Goal: Information Seeking & Learning: Learn about a topic

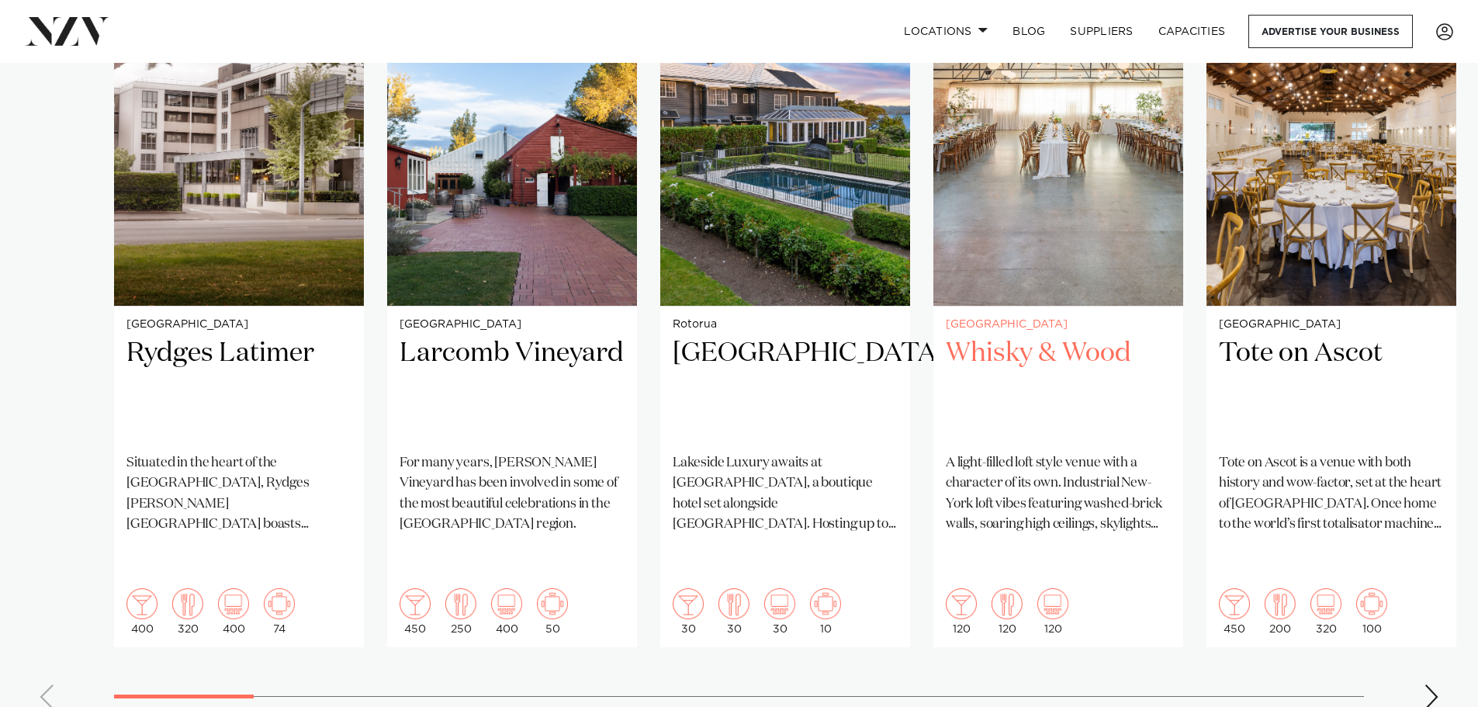
scroll to position [1164, 0]
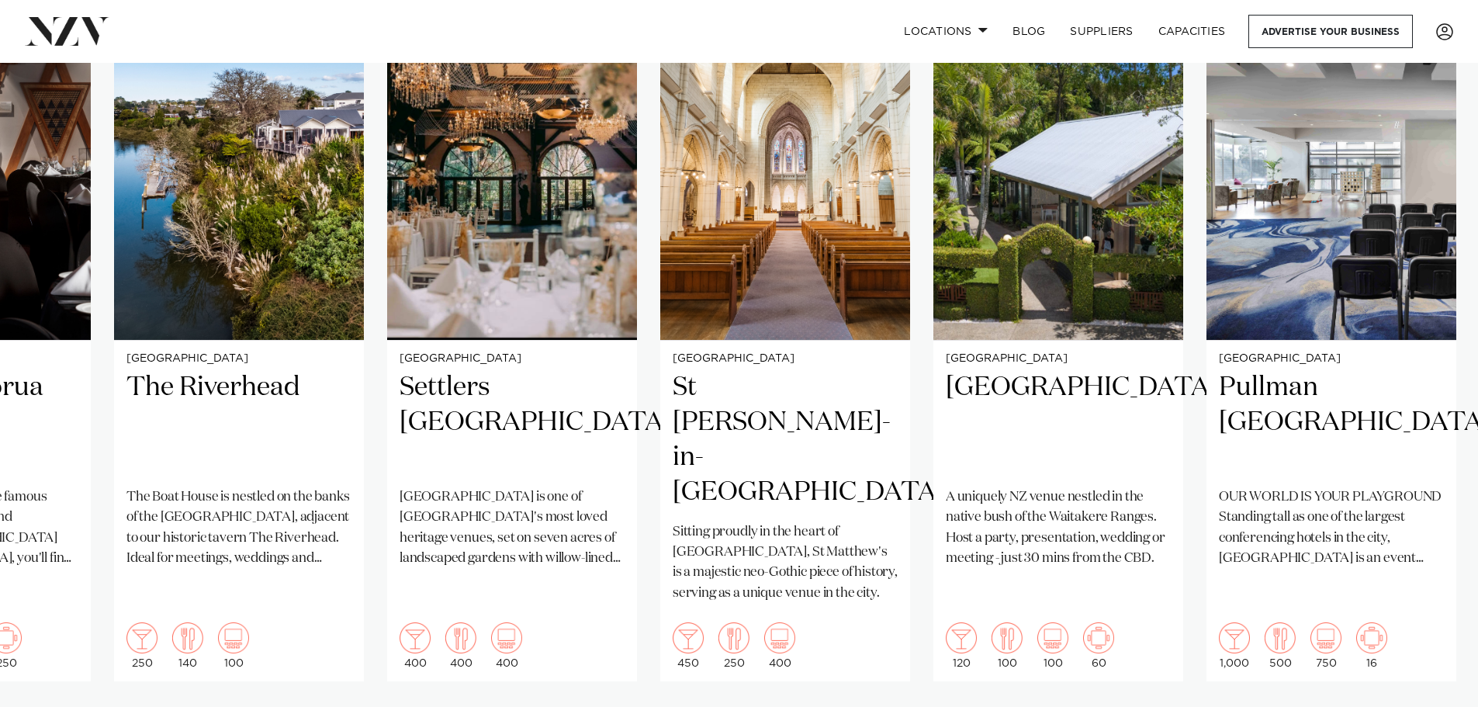
click at [1416, 681] on swiper-container "Christchurch Rydges [PERSON_NAME] Situated in the heart of the garden city, Ryd…" at bounding box center [739, 380] width 1478 height 751
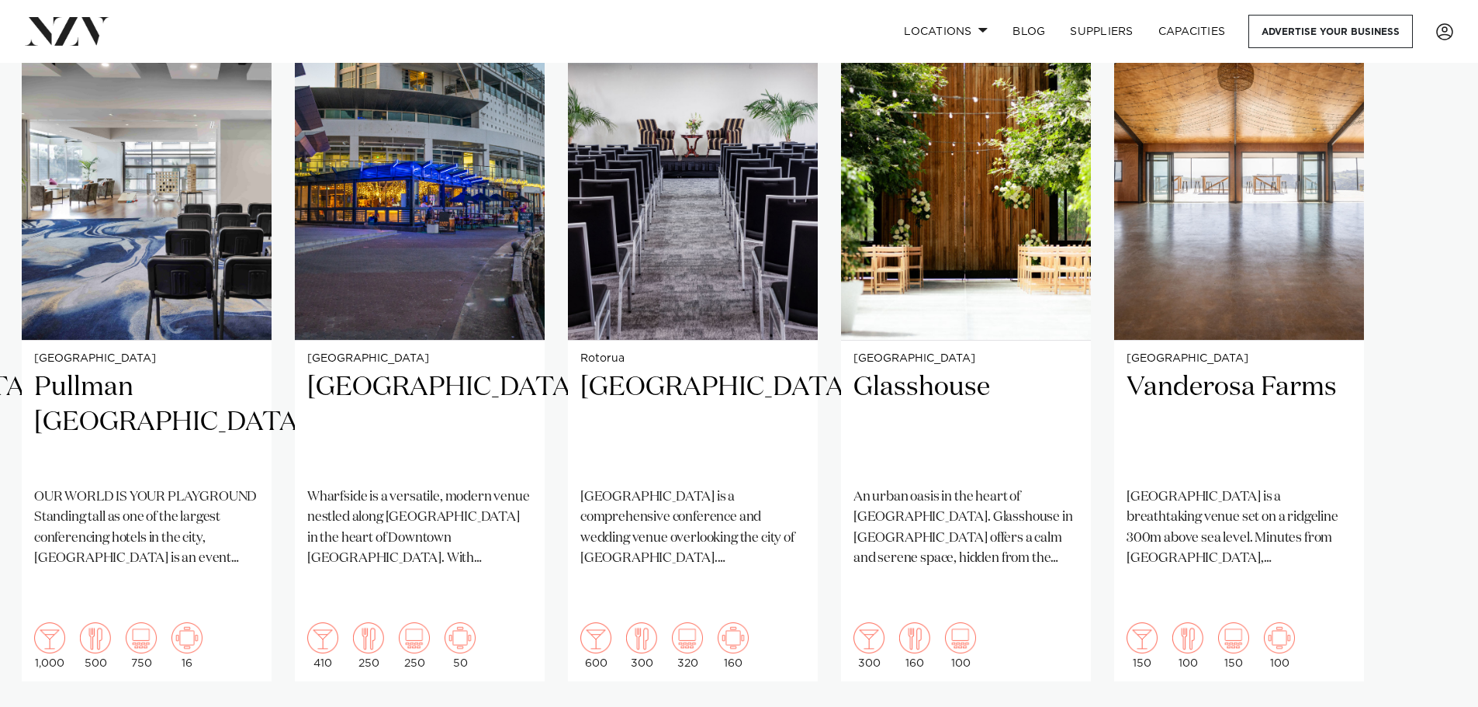
click at [1434, 691] on swiper-container "Christchurch Rydges [PERSON_NAME] Situated in the heart of the garden city, Ryd…" at bounding box center [739, 380] width 1478 height 751
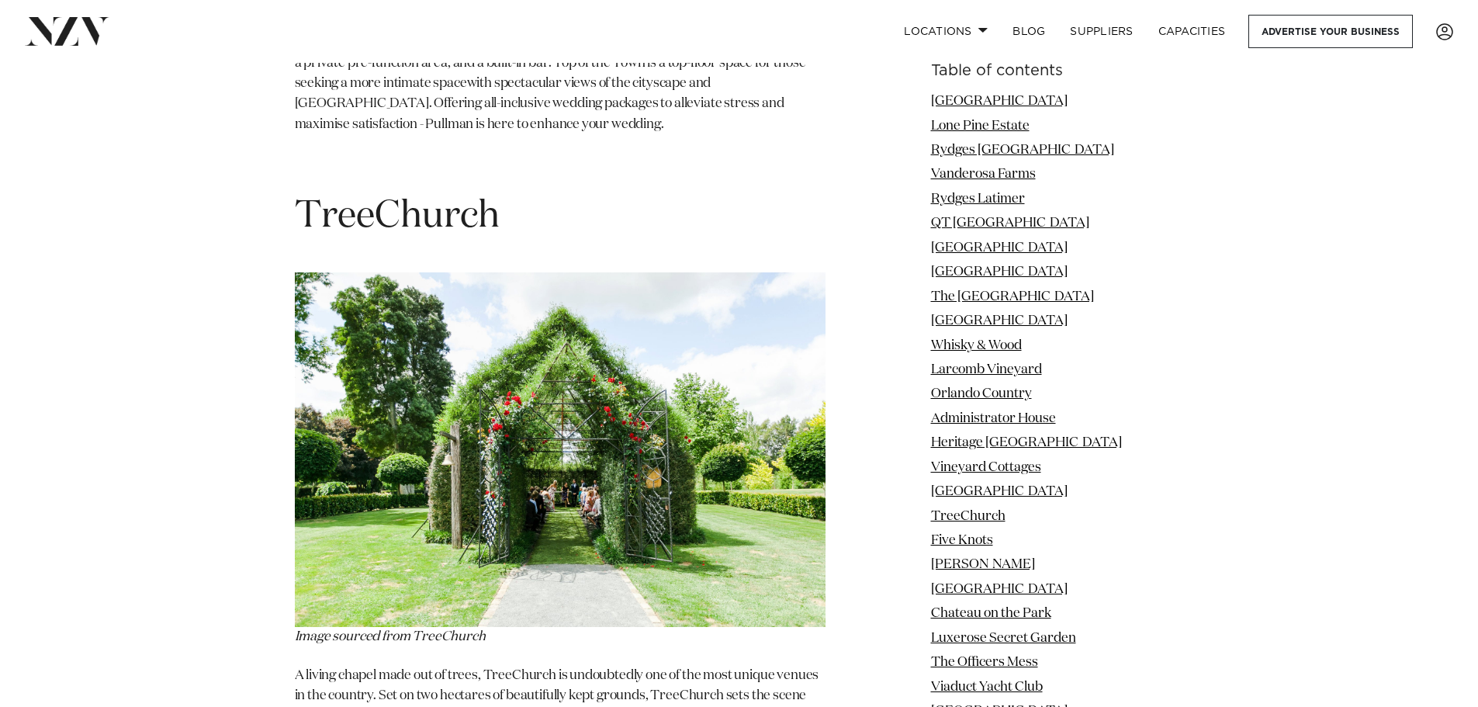
scroll to position [12101, 0]
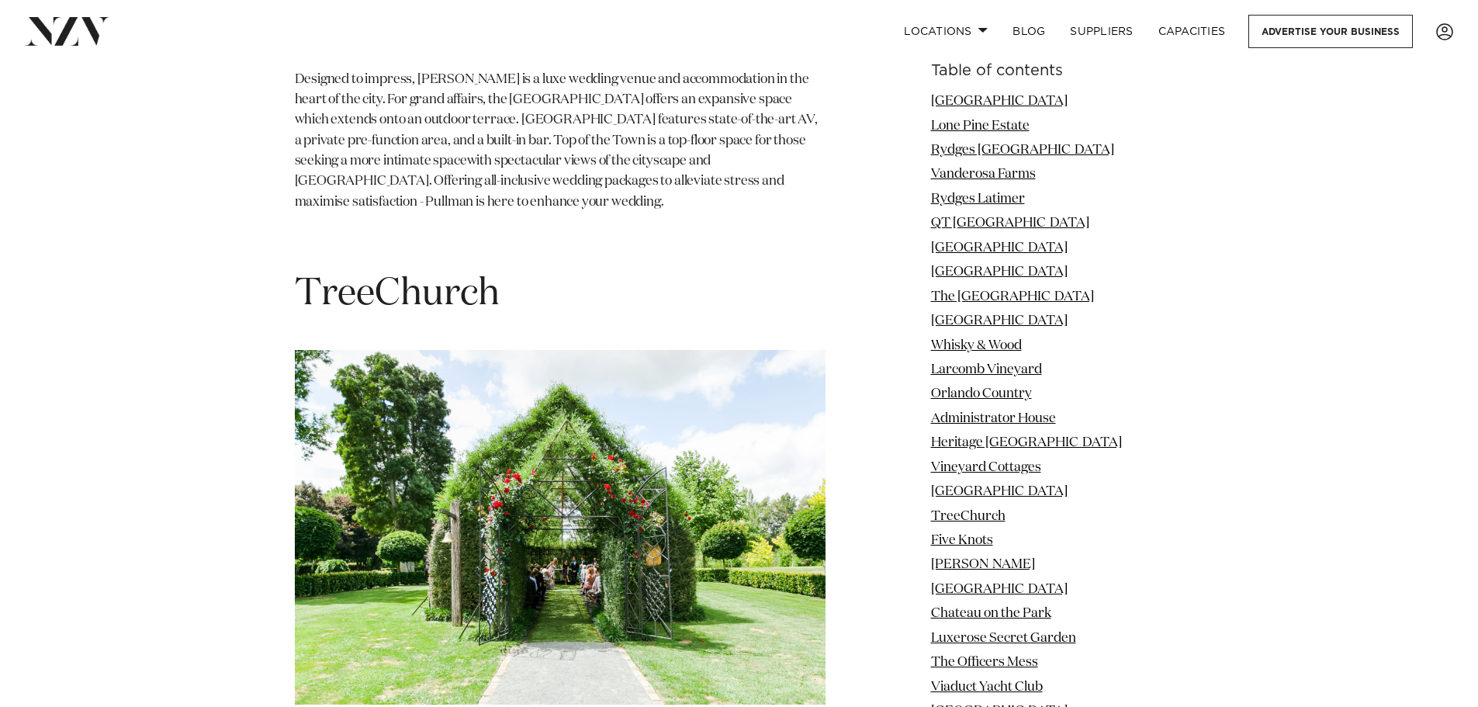
click at [409, 275] on span "TreeChurch" at bounding box center [397, 293] width 205 height 37
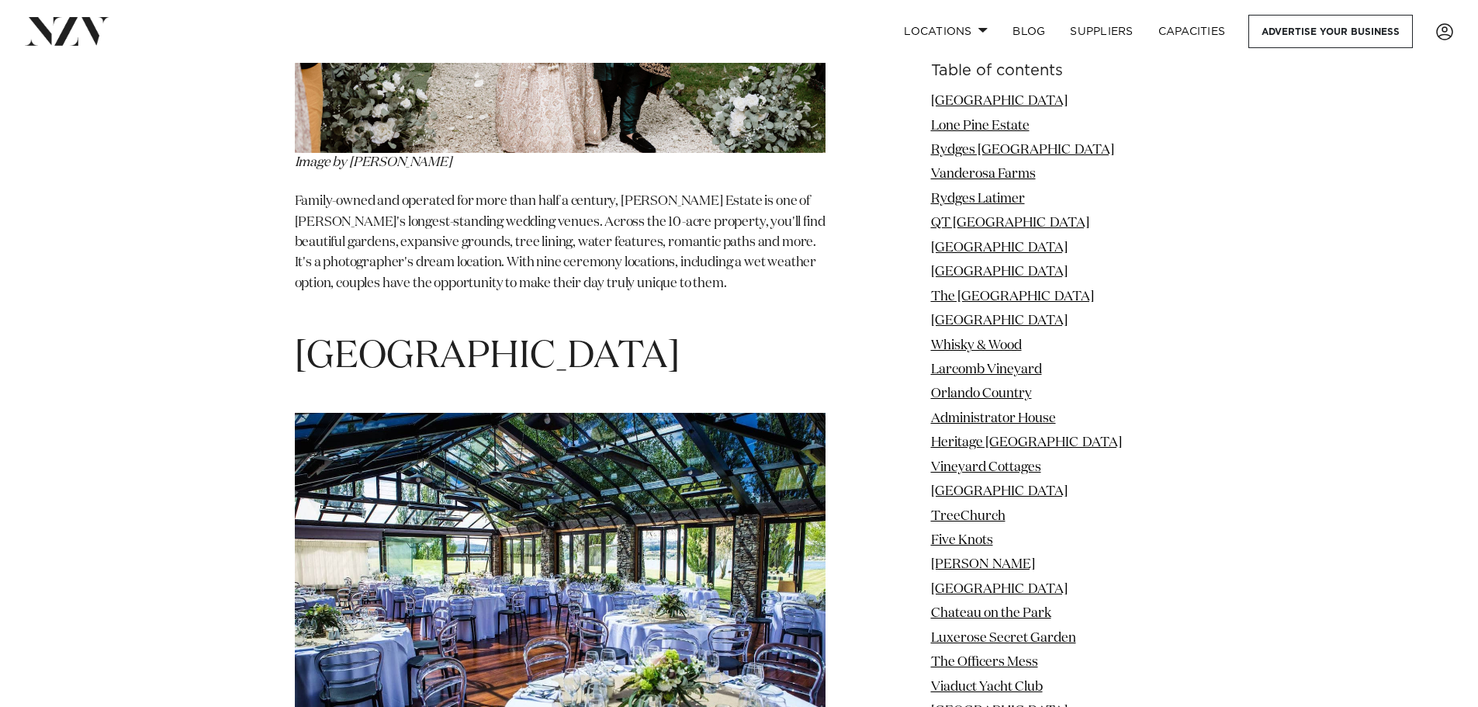
scroll to position [23348, 0]
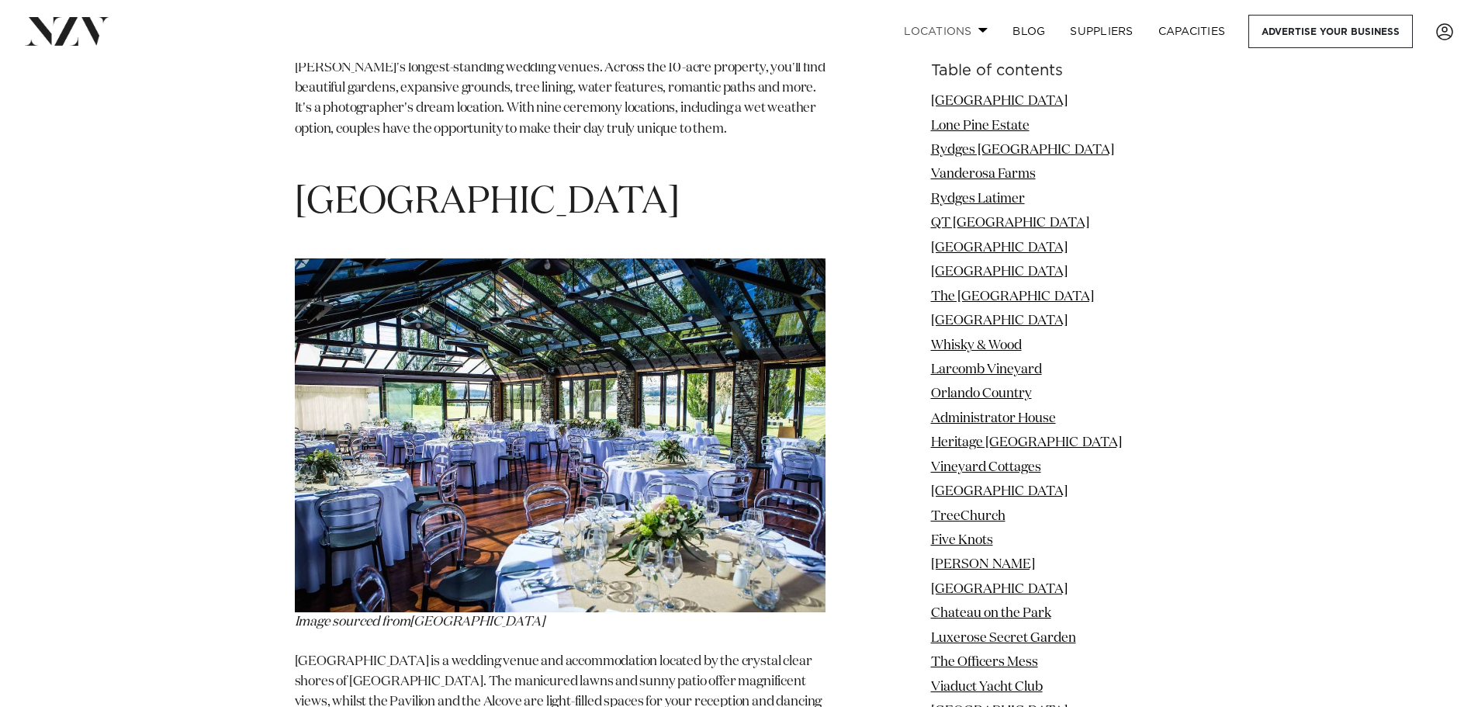
click at [960, 32] on link "Locations" at bounding box center [945, 31] width 109 height 33
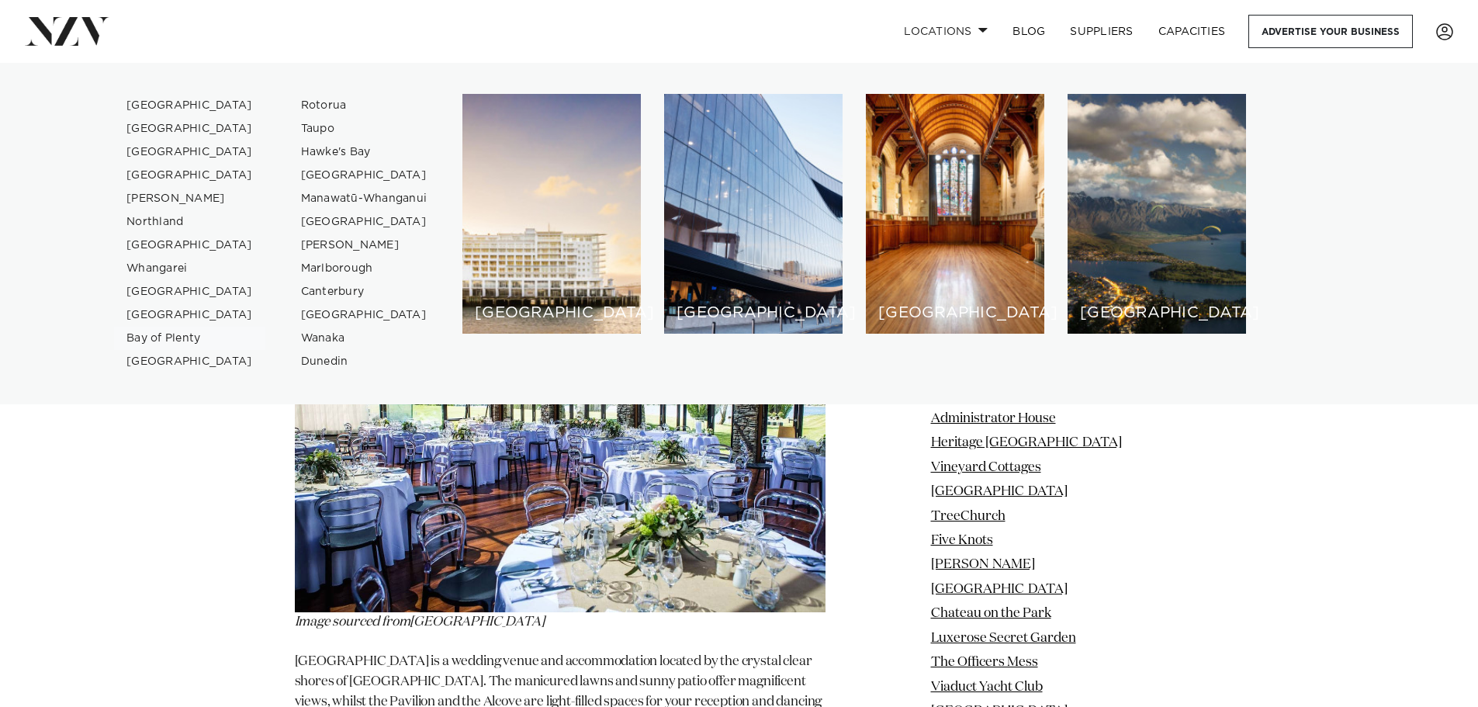
click at [157, 338] on link "Bay of Plenty" at bounding box center [189, 338] width 151 height 23
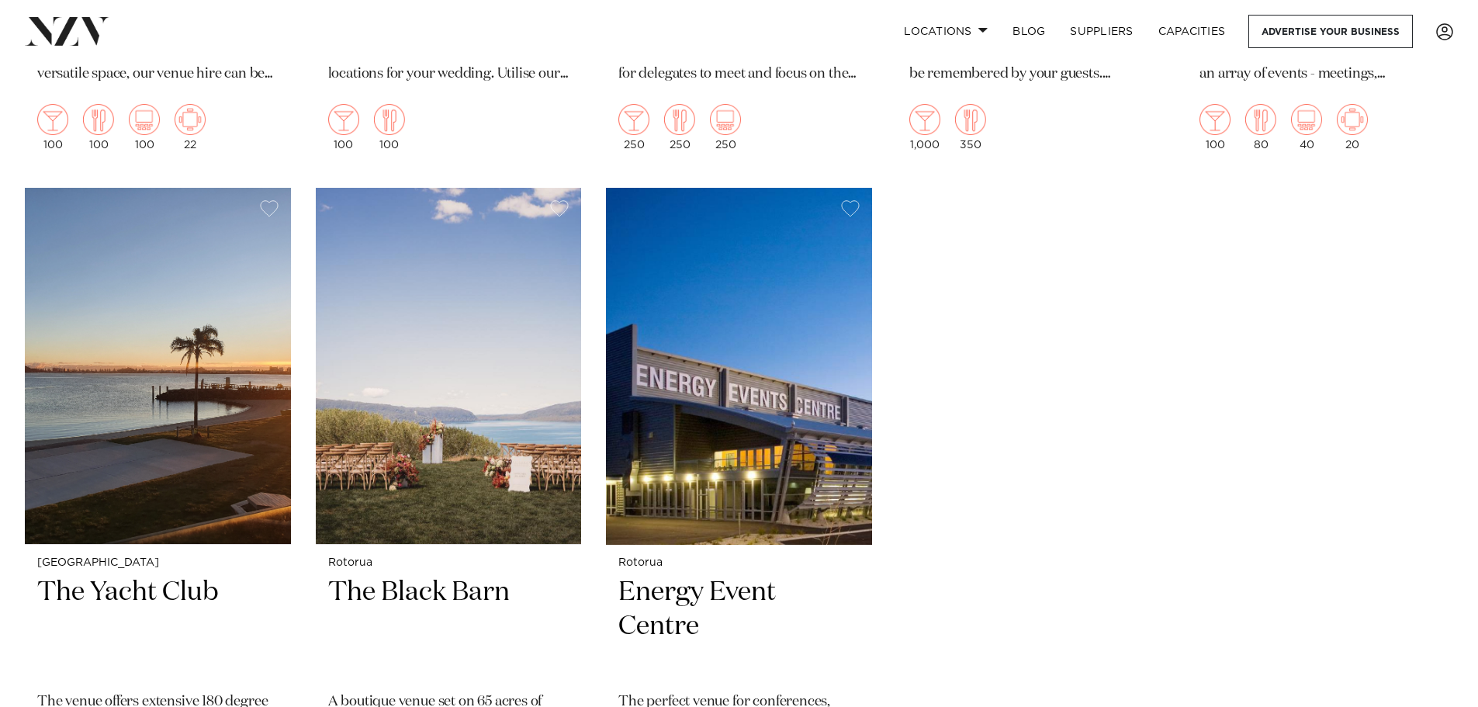
scroll to position [2560, 0]
